Goal: Information Seeking & Learning: Check status

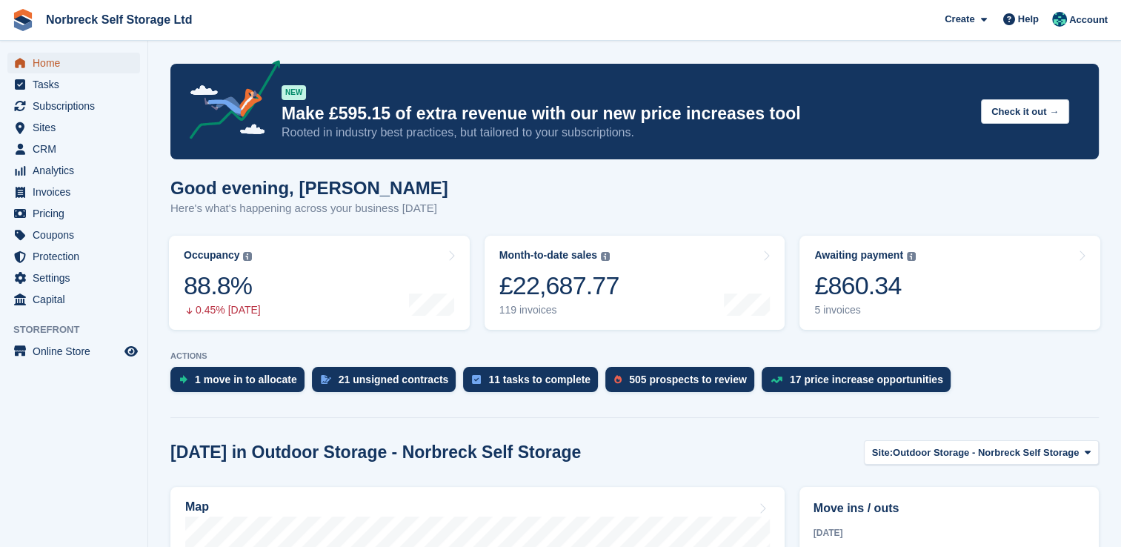
click at [59, 64] on span "Home" at bounding box center [77, 63] width 89 height 21
click at [68, 171] on span "Analytics" at bounding box center [77, 170] width 89 height 21
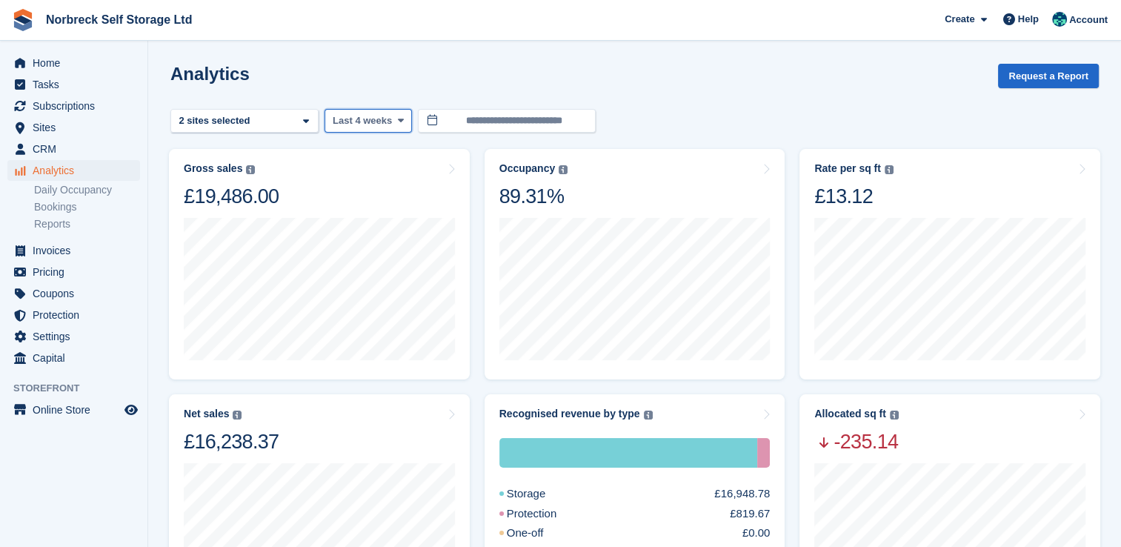
click at [398, 121] on icon at bounding box center [400, 121] width 6 height 10
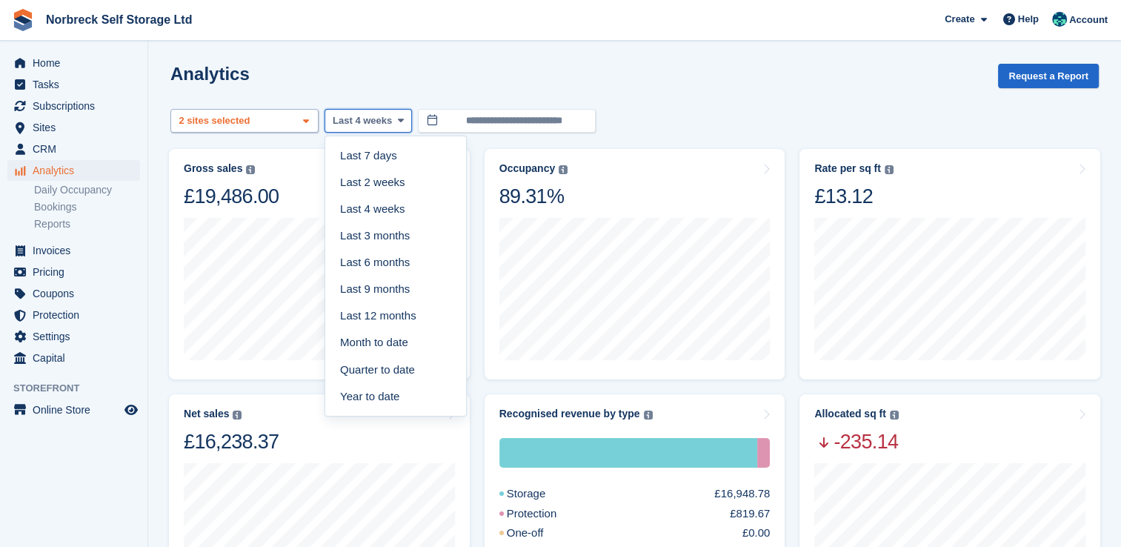
click at [305, 123] on icon at bounding box center [306, 121] width 6 height 10
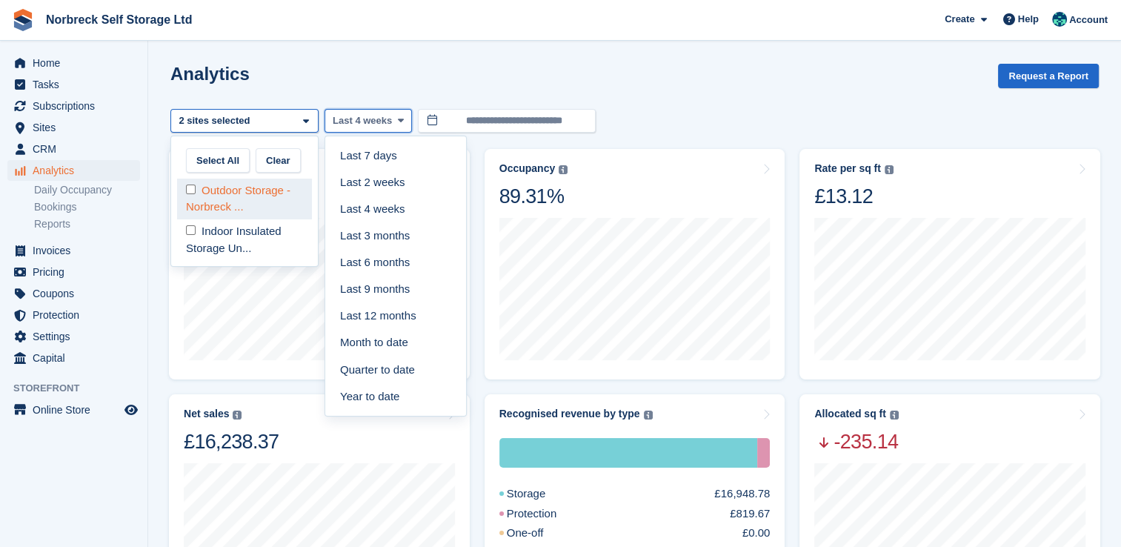
click at [259, 200] on div "Outdoor Storage - Norbreck ..." at bounding box center [244, 199] width 135 height 41
select select "****"
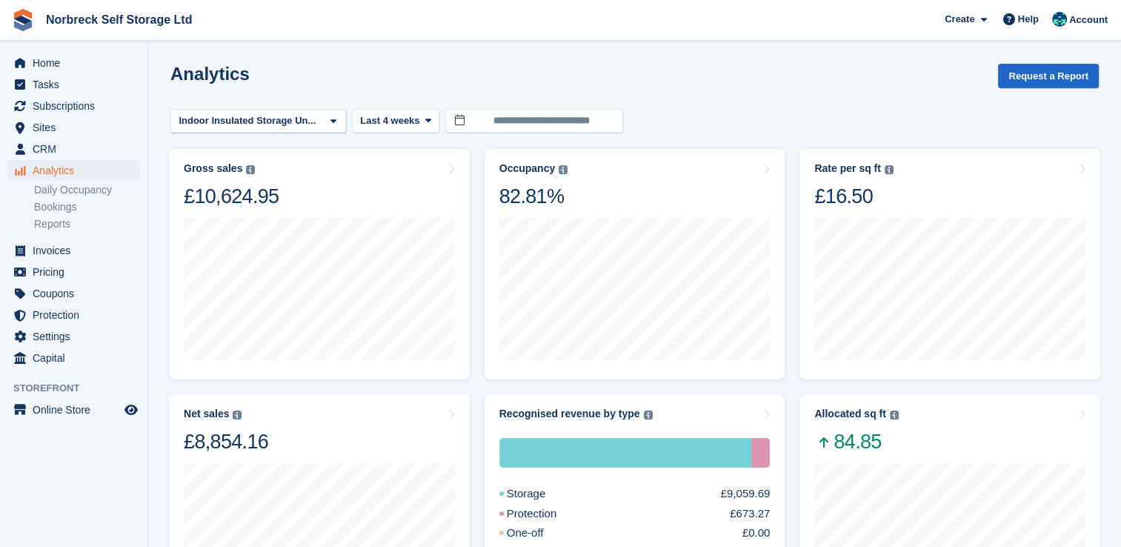
click at [354, 70] on div "Analytics Request a Report" at bounding box center [634, 85] width 929 height 42
click at [273, 142] on turbo-frame "Gross sales The sum of all finalised invoices, after discount and including tax…" at bounding box center [320, 264] width 316 height 245
click at [50, 126] on span "Sites" at bounding box center [77, 127] width 89 height 21
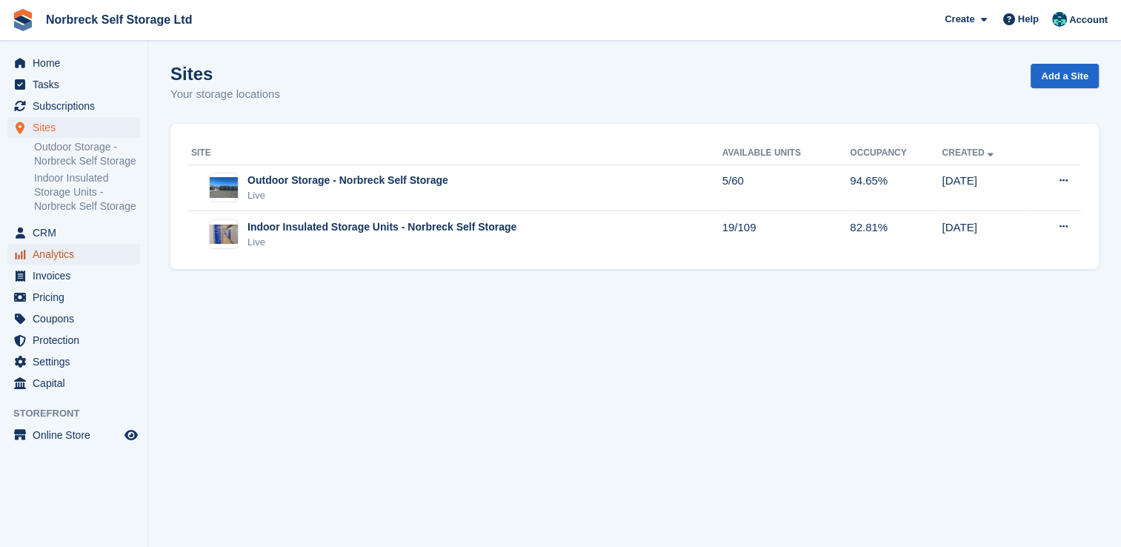
click at [68, 254] on span "Analytics" at bounding box center [77, 254] width 89 height 21
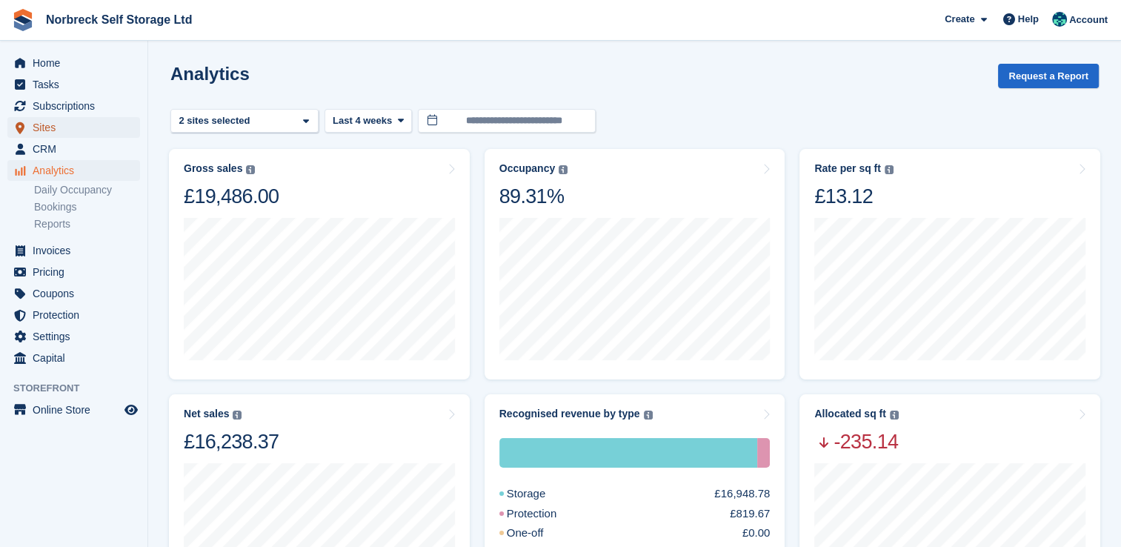
click at [56, 126] on span "Sites" at bounding box center [77, 127] width 89 height 21
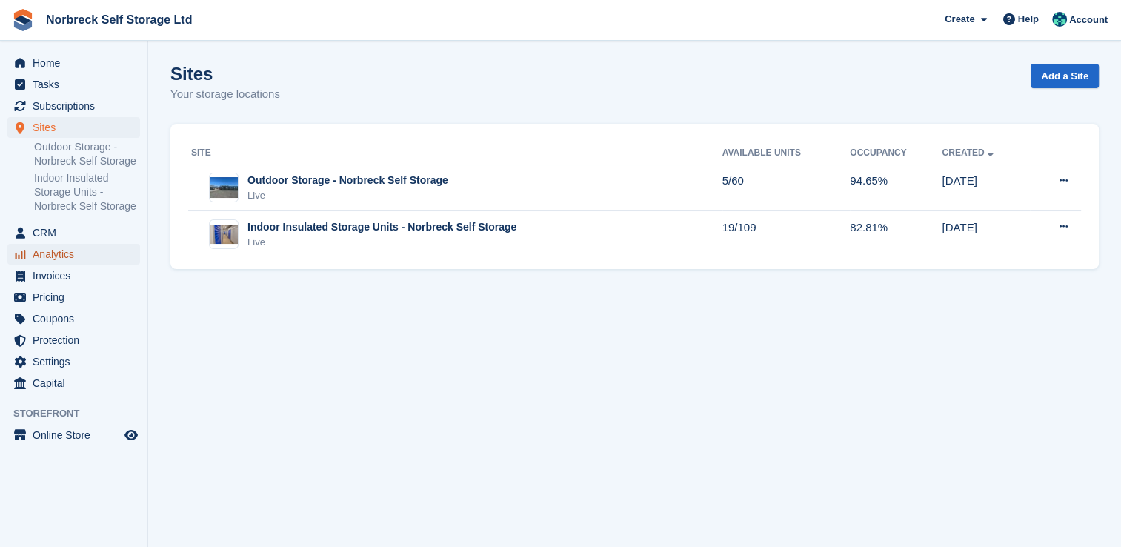
click at [58, 254] on span "Analytics" at bounding box center [77, 254] width 89 height 21
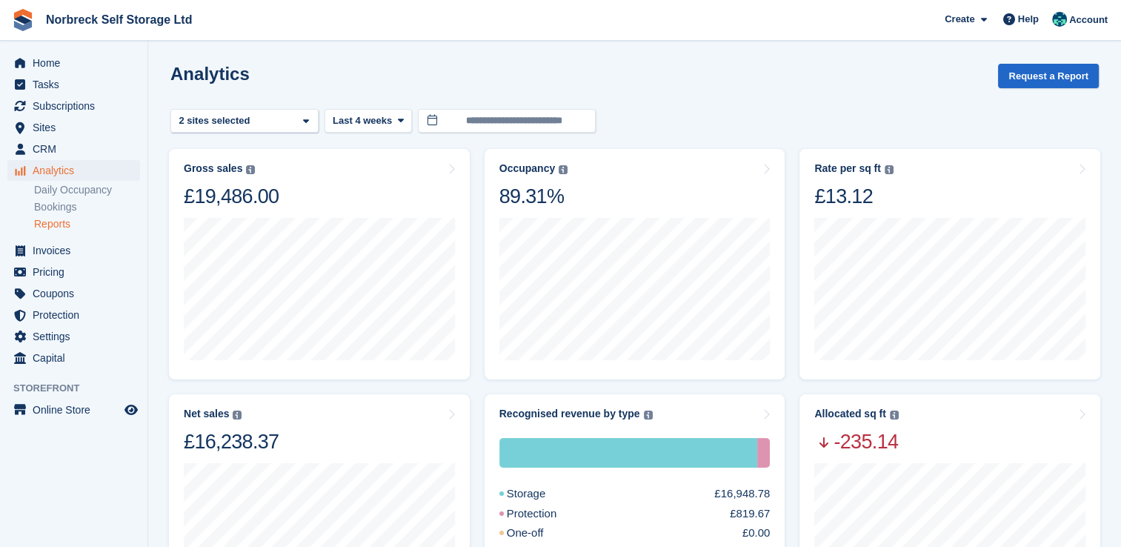
click at [56, 227] on link "Reports" at bounding box center [87, 224] width 106 height 14
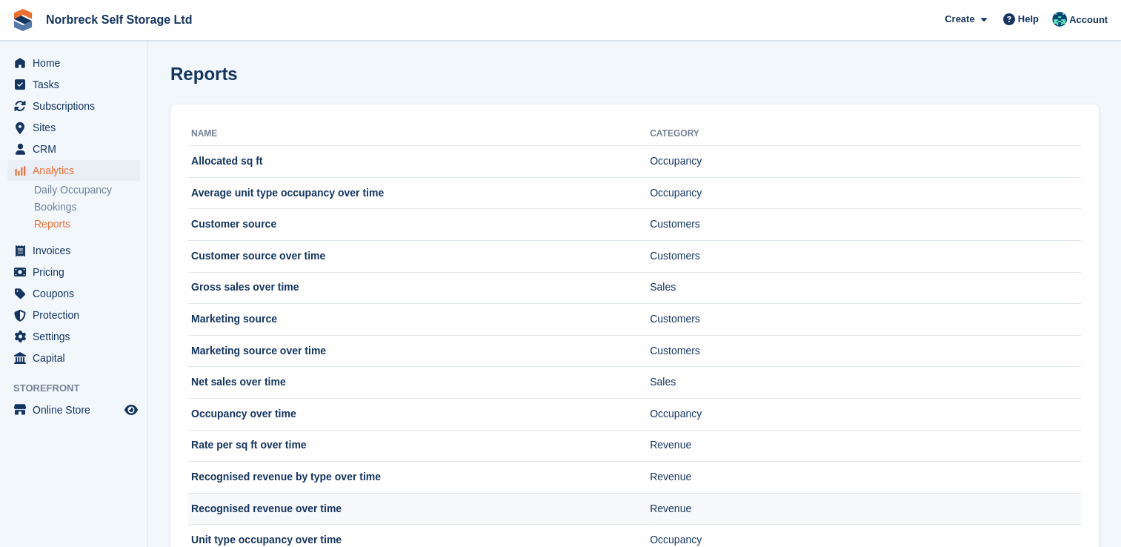
click at [273, 504] on td "Recognised revenue over time" at bounding box center [419, 509] width 462 height 32
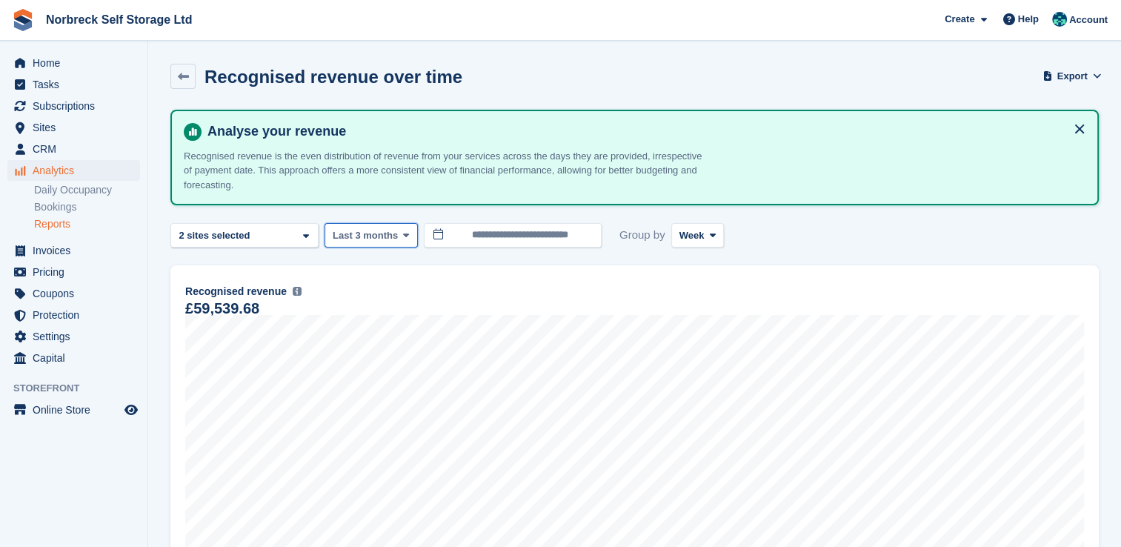
click at [403, 236] on icon at bounding box center [406, 236] width 6 height 10
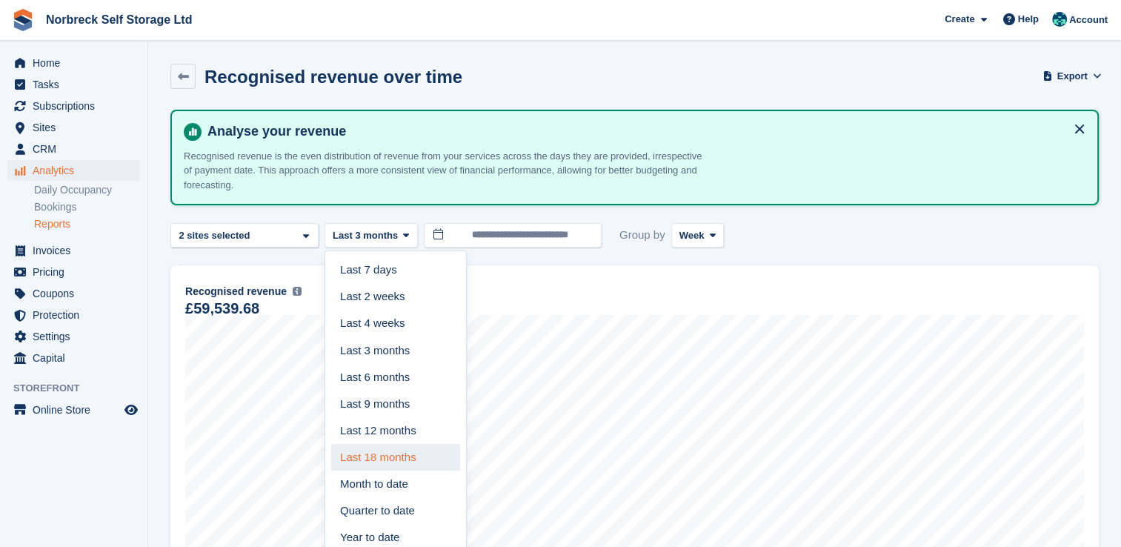
click at [377, 454] on link "Last 18 months" at bounding box center [395, 457] width 129 height 27
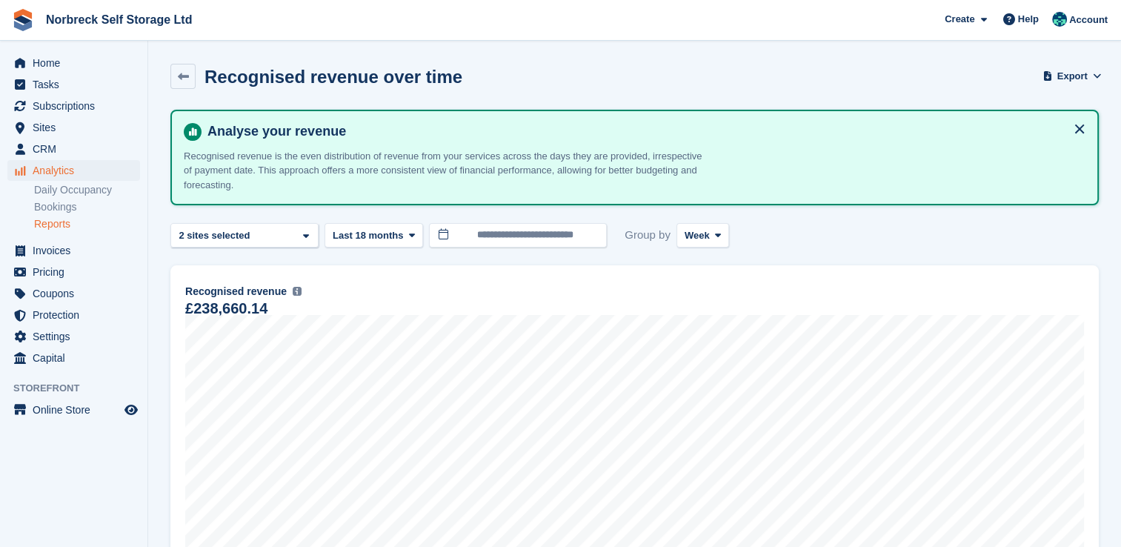
click at [59, 224] on link "Reports" at bounding box center [87, 224] width 106 height 14
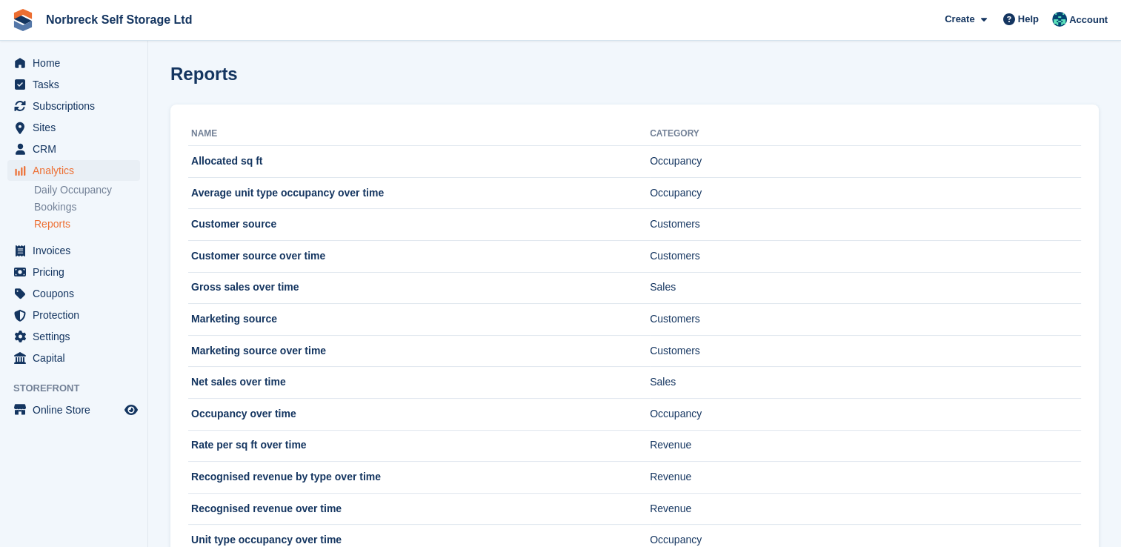
scroll to position [50, 0]
